Goal: Task Accomplishment & Management: Manage account settings

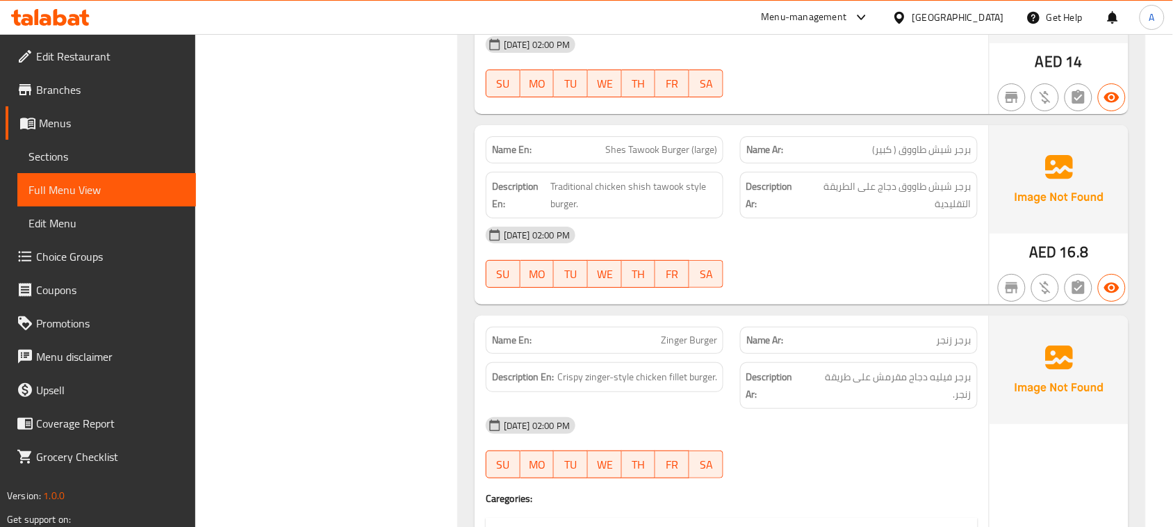
scroll to position [21875, 0]
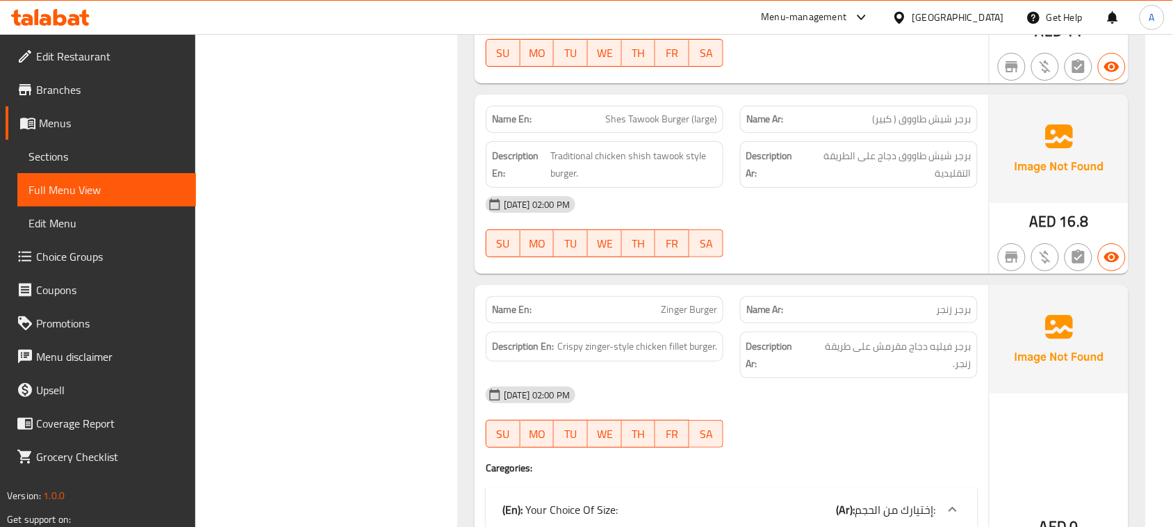
drag, startPoint x: 894, startPoint y: 132, endPoint x: 848, endPoint y: 136, distance: 46.1
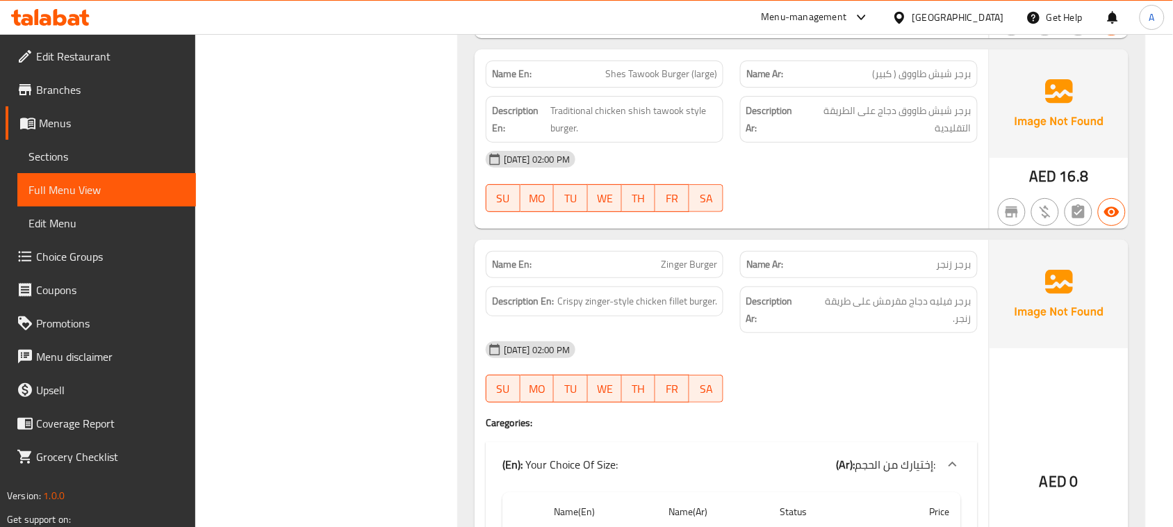
scroll to position [21962, 0]
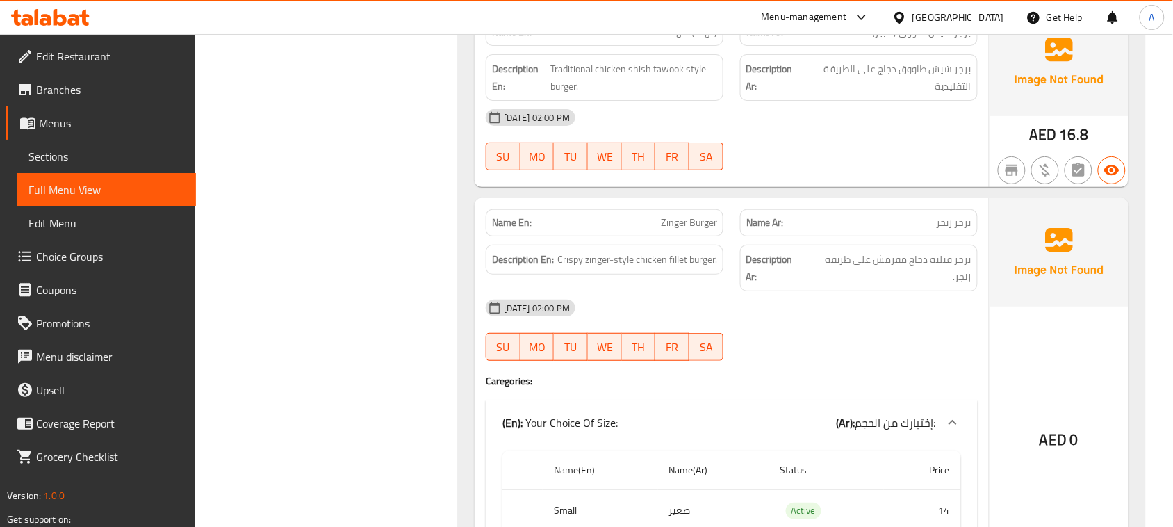
drag, startPoint x: 616, startPoint y: 125, endPoint x: 655, endPoint y: 123, distance: 39.0
copy span "Shes Tawook"
drag, startPoint x: 933, startPoint y: 205, endPoint x: 921, endPoint y: 221, distance: 19.5
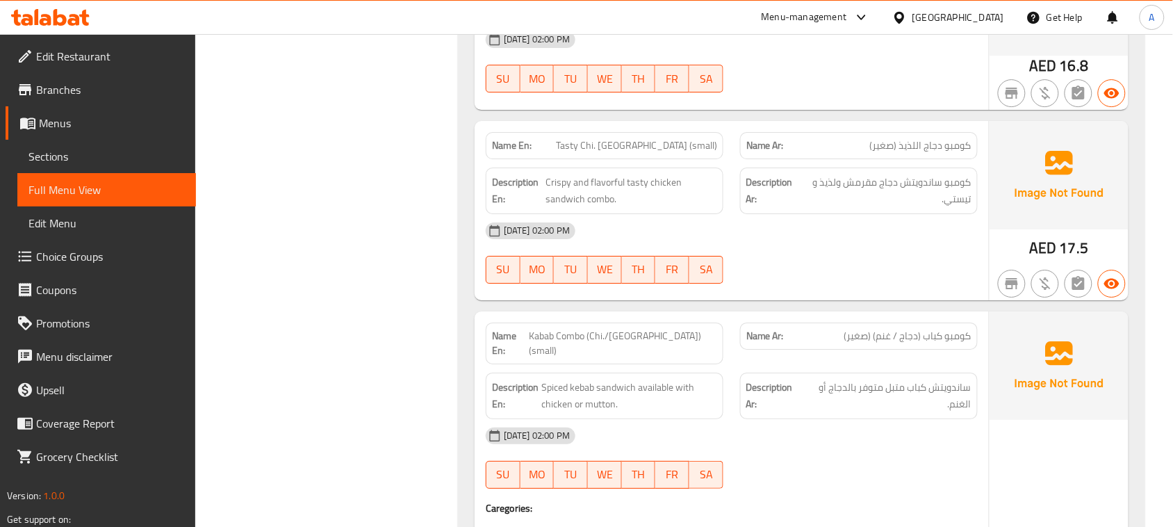
scroll to position [26392, 0]
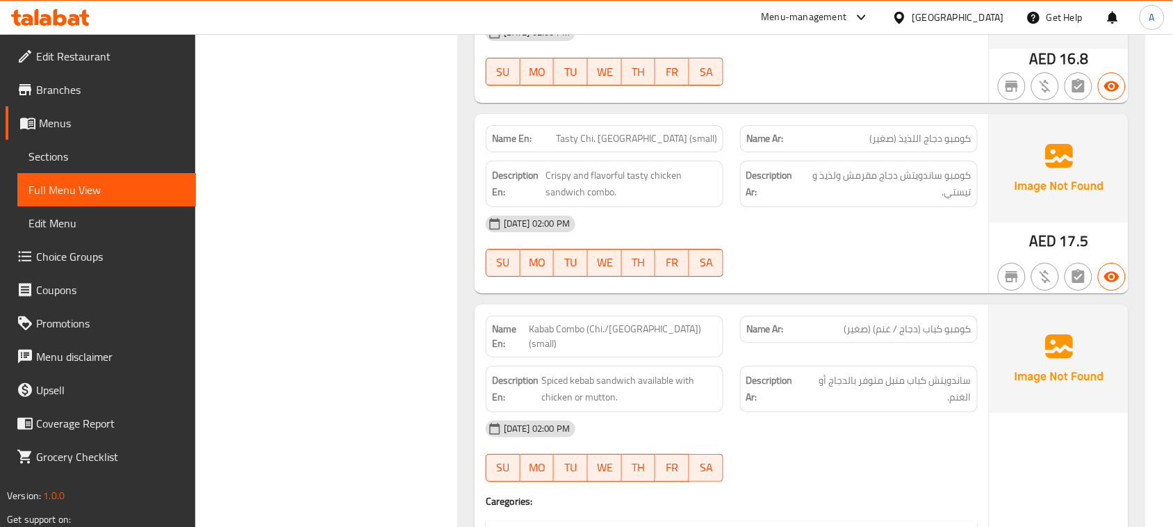
drag, startPoint x: 574, startPoint y: 95, endPoint x: 811, endPoint y: 103, distance: 237.1
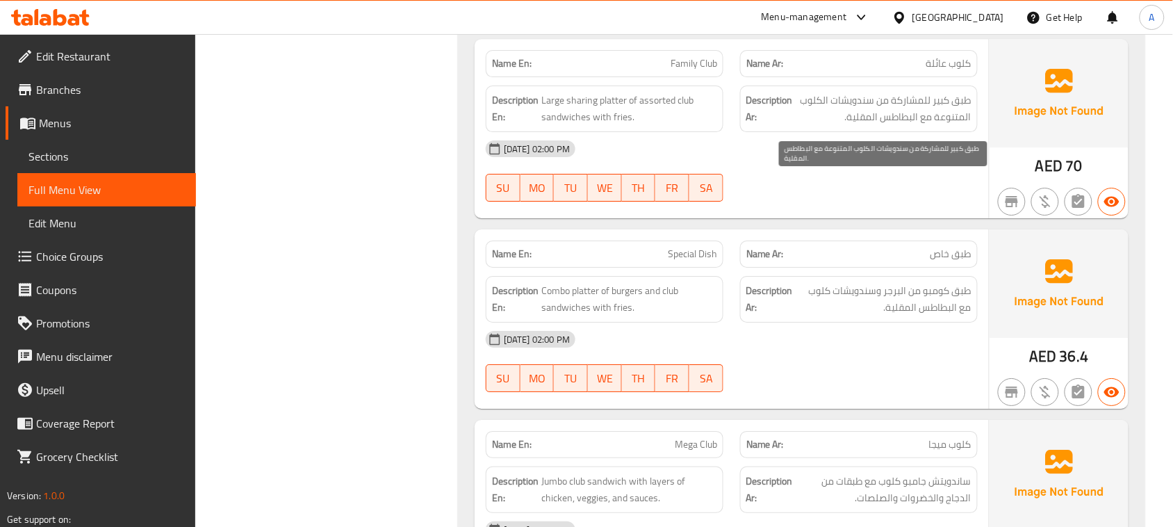
scroll to position [27956, 0]
